Goal: Navigation & Orientation: Go to known website

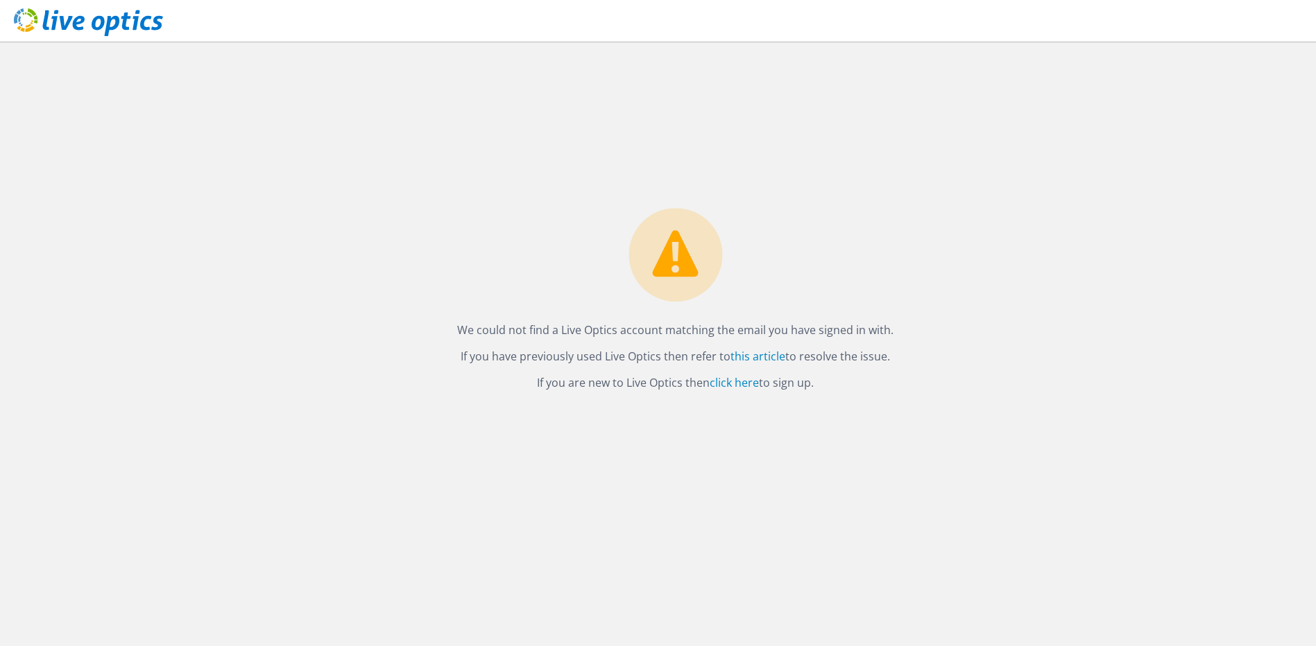
click at [126, 28] on use at bounding box center [88, 22] width 149 height 28
click at [103, 14] on icon at bounding box center [88, 22] width 149 height 28
click at [59, 24] on icon at bounding box center [88, 22] width 149 height 28
